Goal: Obtain resource: Obtain resource

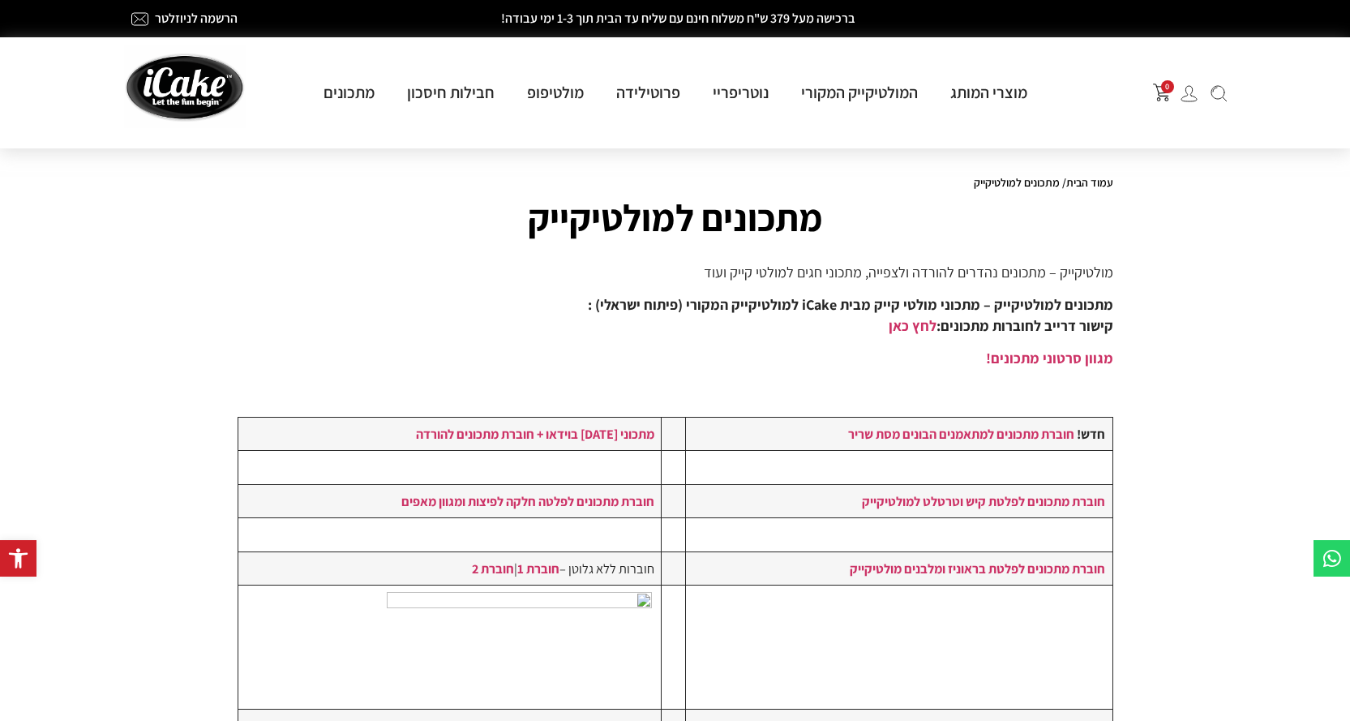
click at [1046, 438] on strong "חוברת מתכונים למתאמנים הבונים מסת שריר" at bounding box center [961, 434] width 226 height 18
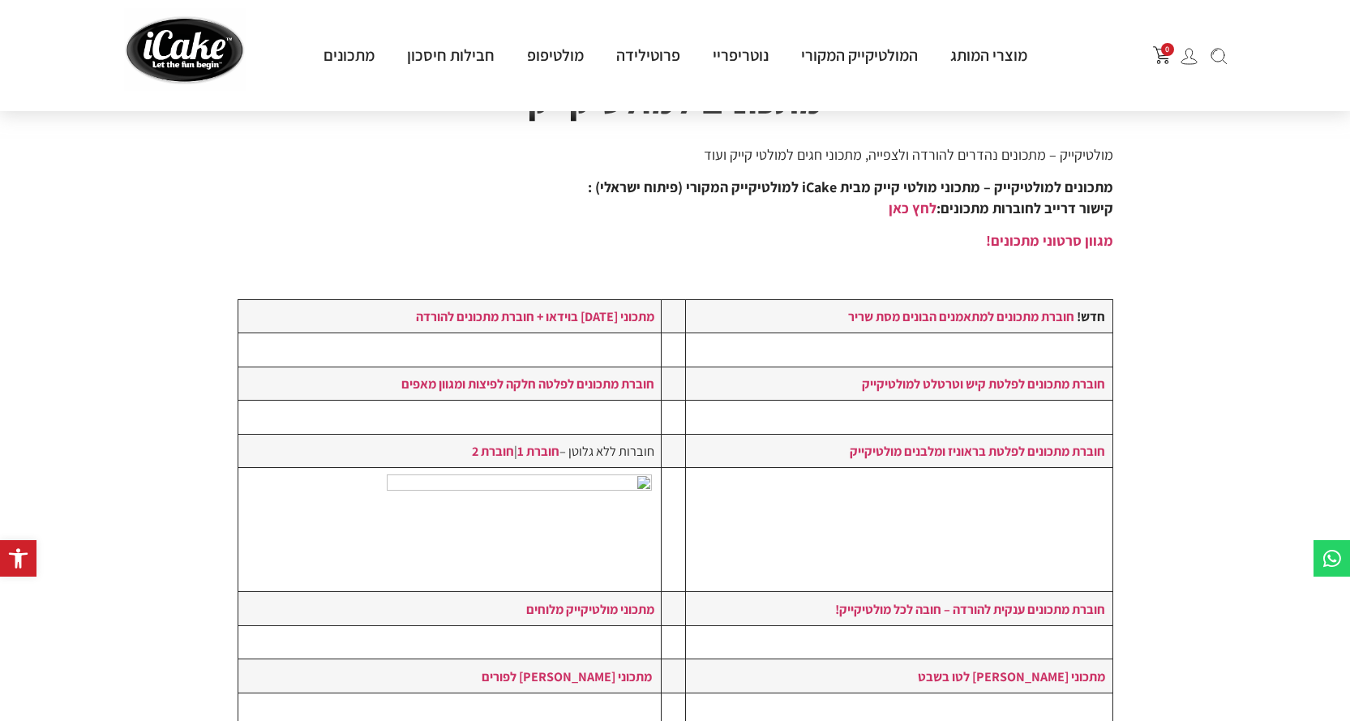
scroll to position [324, 0]
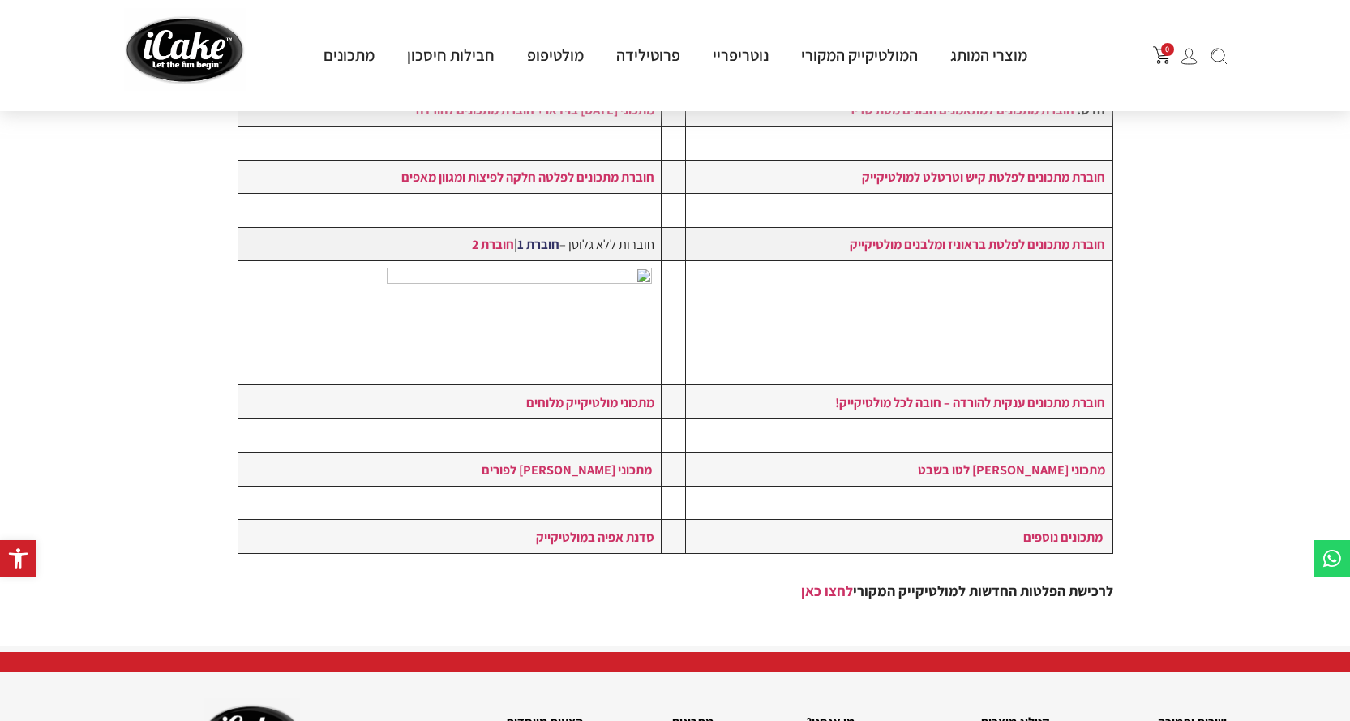
click at [543, 249] on link "חוברת 1" at bounding box center [538, 244] width 42 height 18
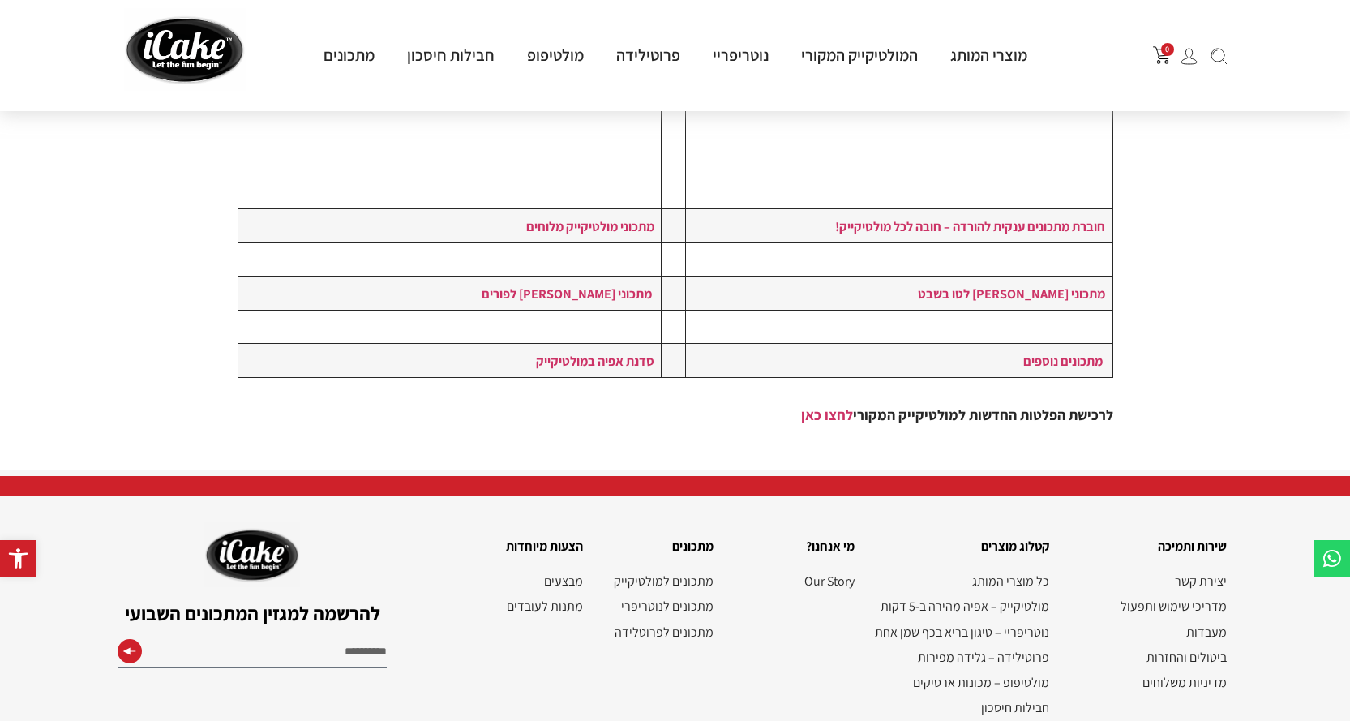
scroll to position [612, 0]
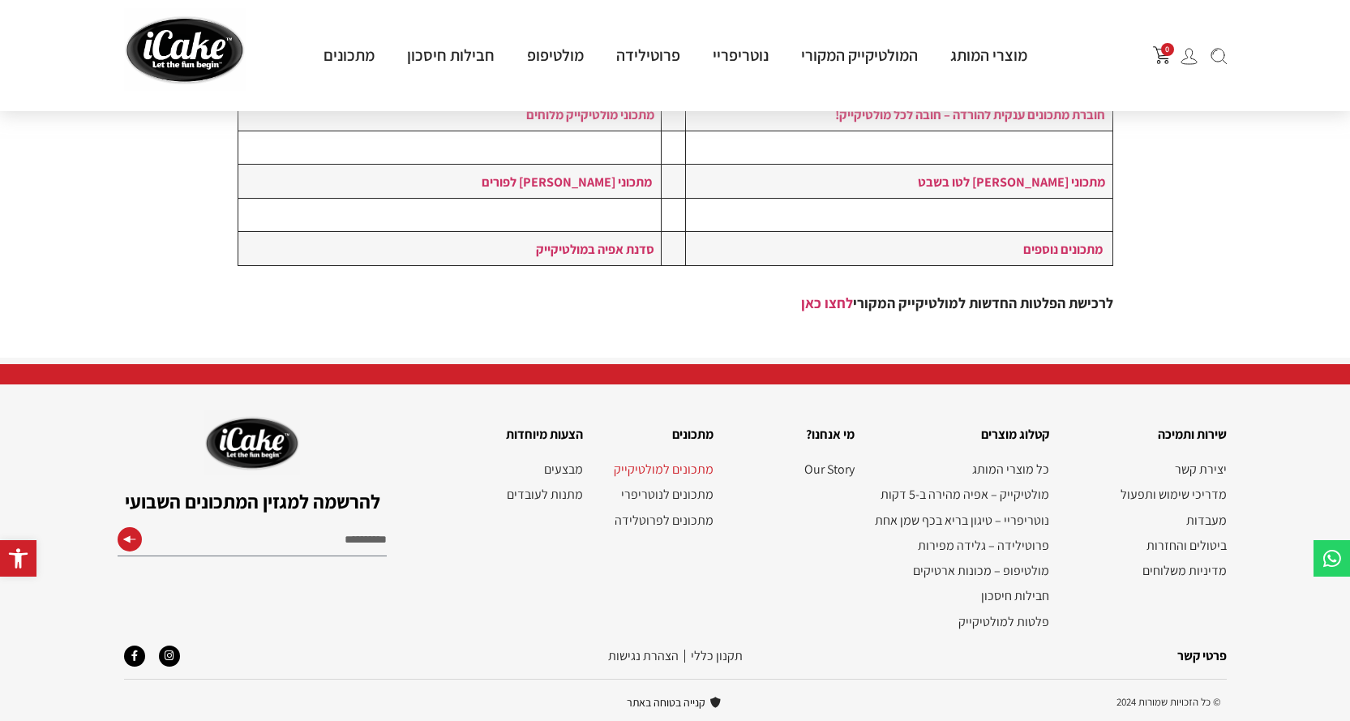
click at [627, 469] on link "מתכונים למולטיקייק" at bounding box center [656, 468] width 115 height 15
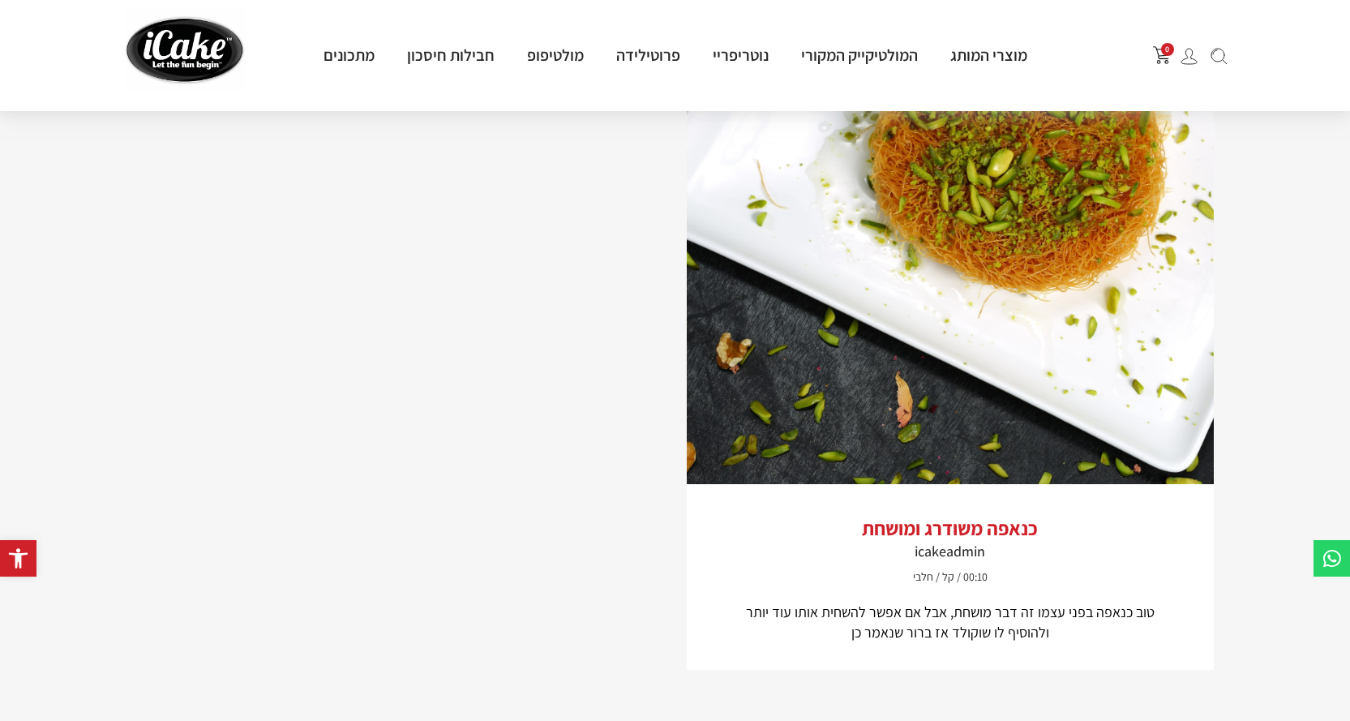
scroll to position [3067, 0]
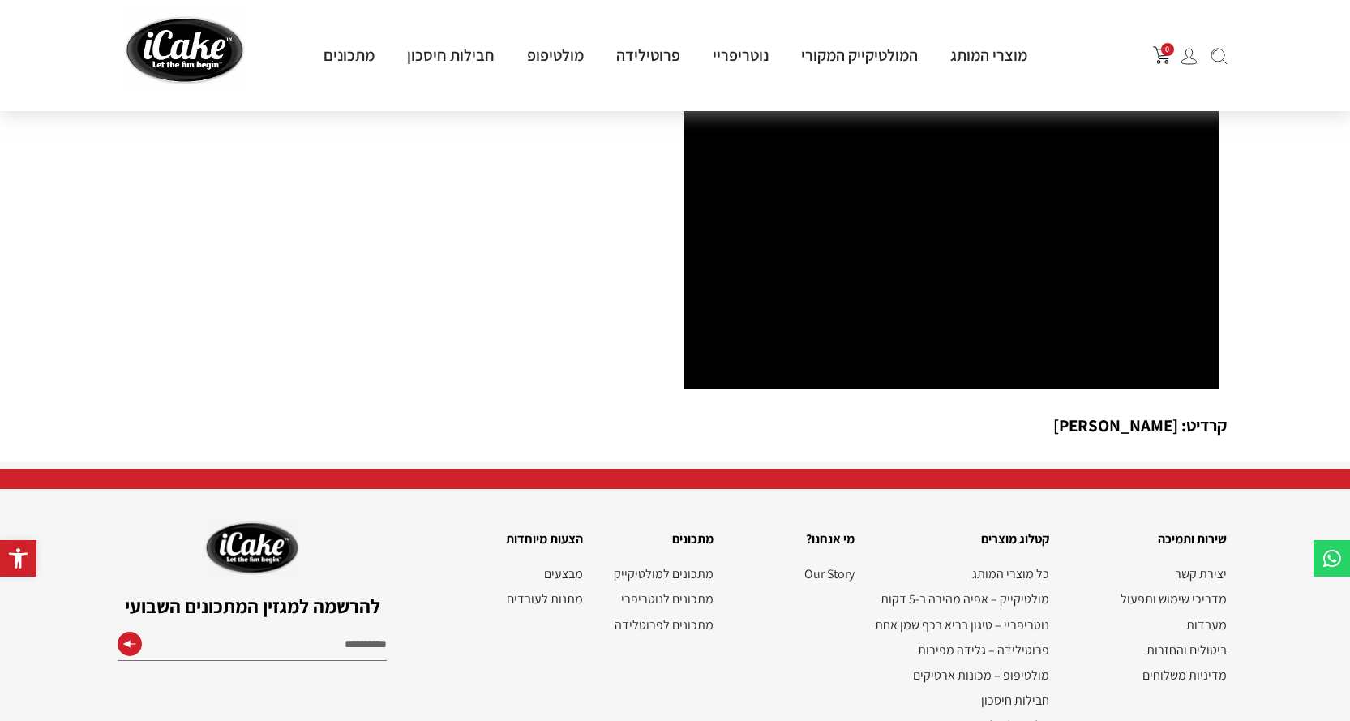
scroll to position [2318, 0]
